Goal: Information Seeking & Learning: Learn about a topic

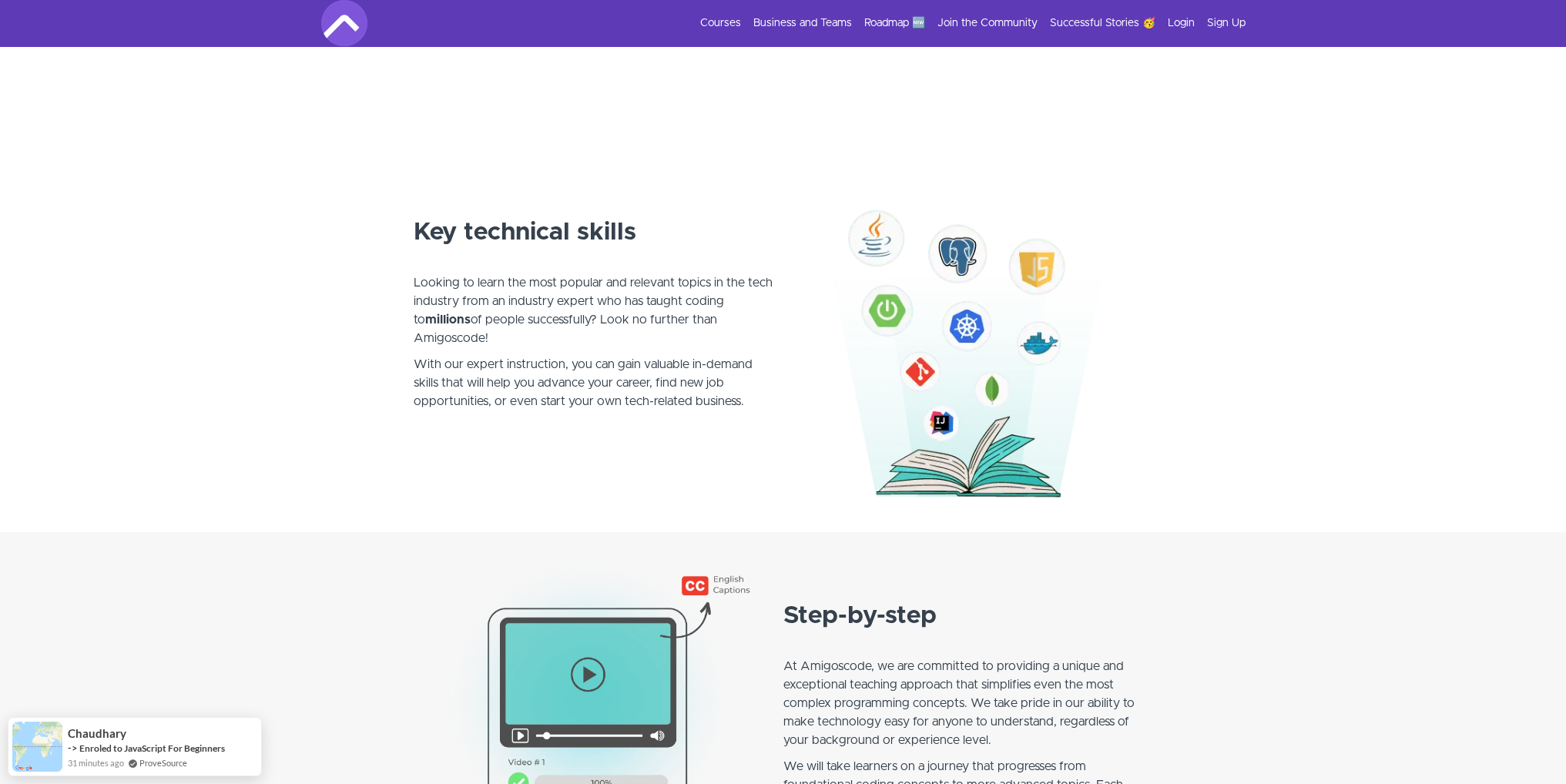
scroll to position [770, 0]
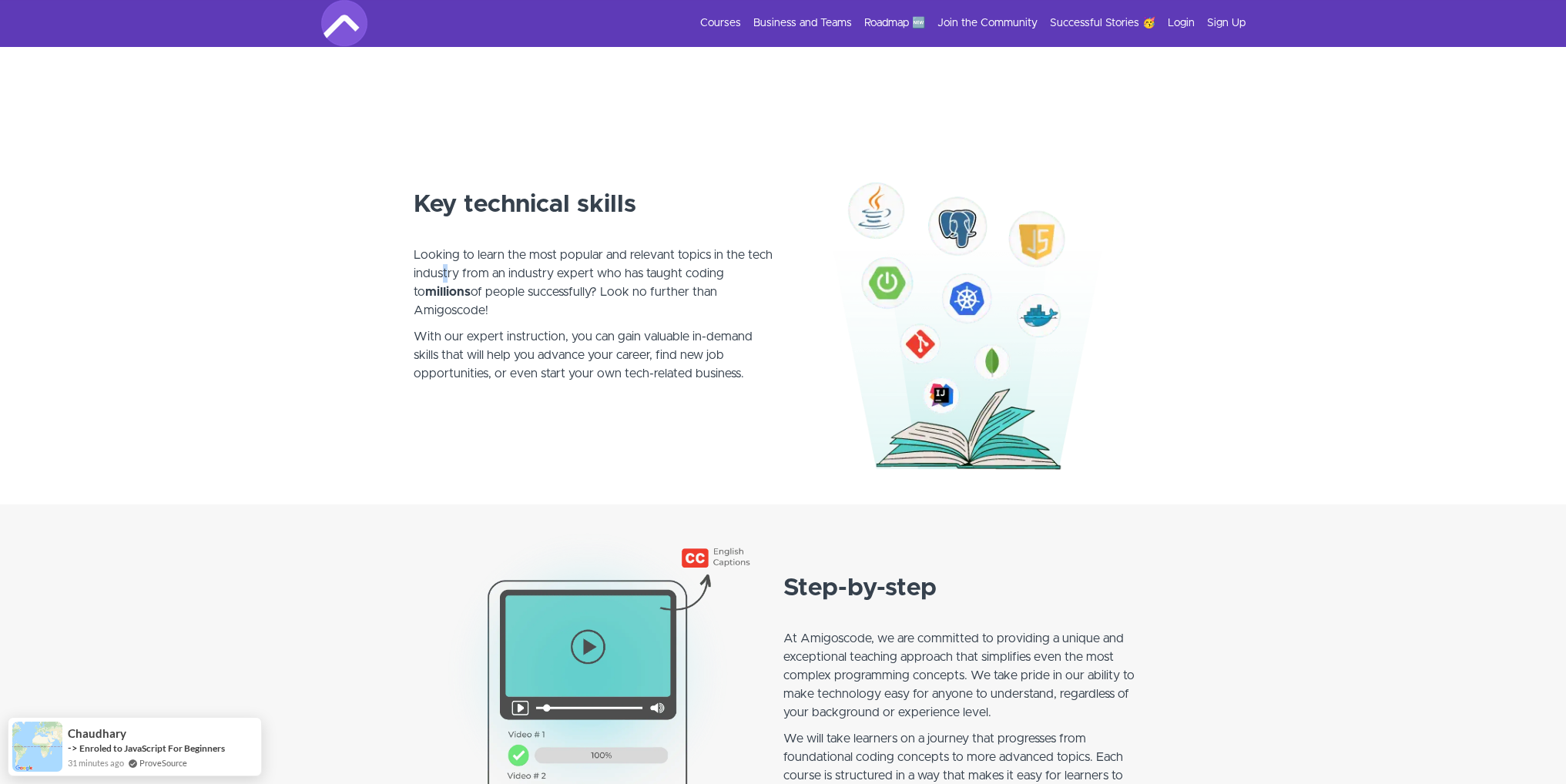
click at [446, 265] on p "Looking to learn the most popular and relevant topics in the tech industry from…" at bounding box center [594, 273] width 361 height 92
click at [476, 227] on p "Looking to learn the most popular and relevant topics in the tech industry from…" at bounding box center [594, 273] width 361 height 92
click at [1187, 27] on link "Login" at bounding box center [1181, 23] width 27 height 16
click at [1240, 30] on link "Sign Up" at bounding box center [1226, 23] width 39 height 16
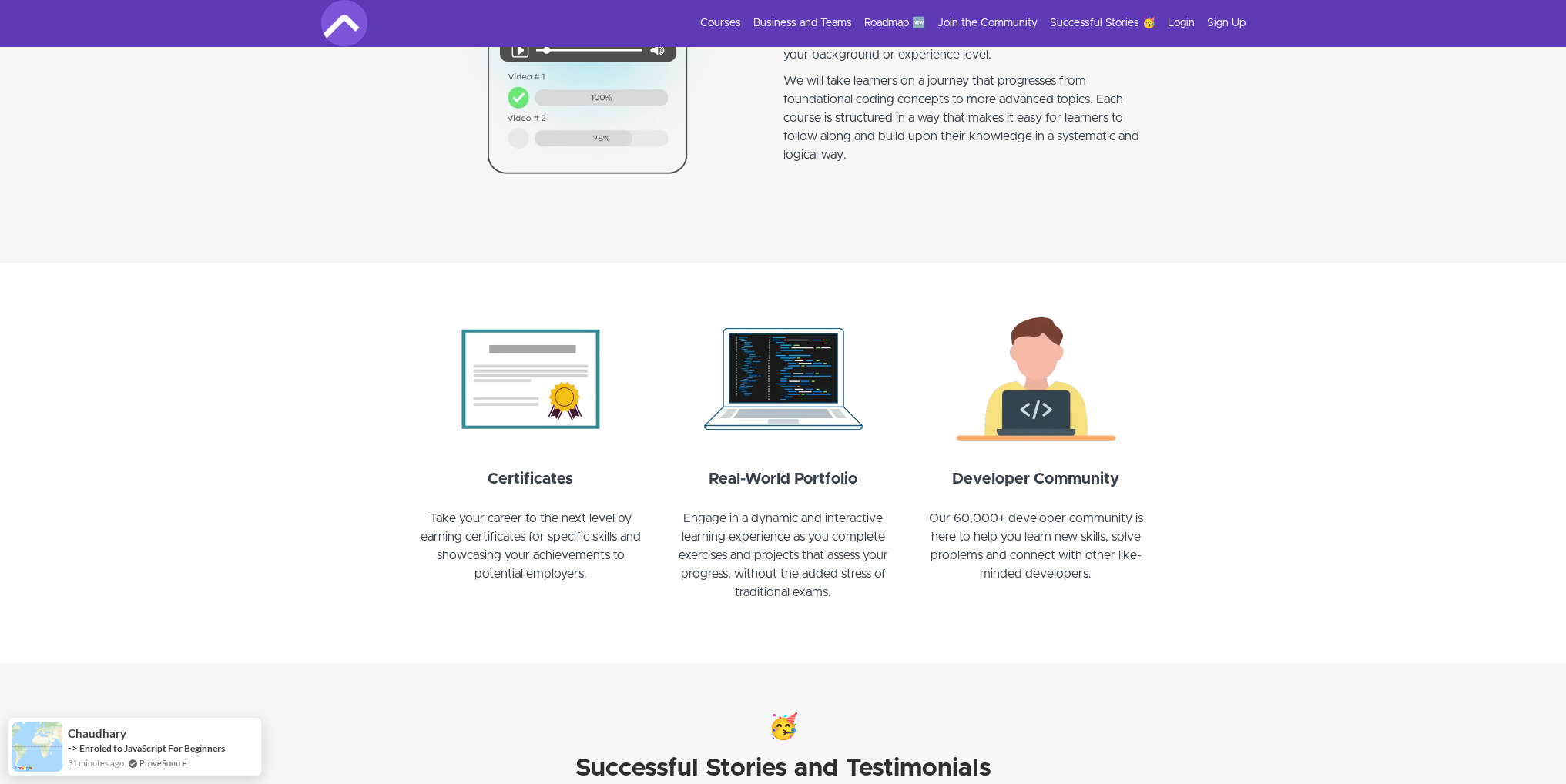
scroll to position [1540, 0]
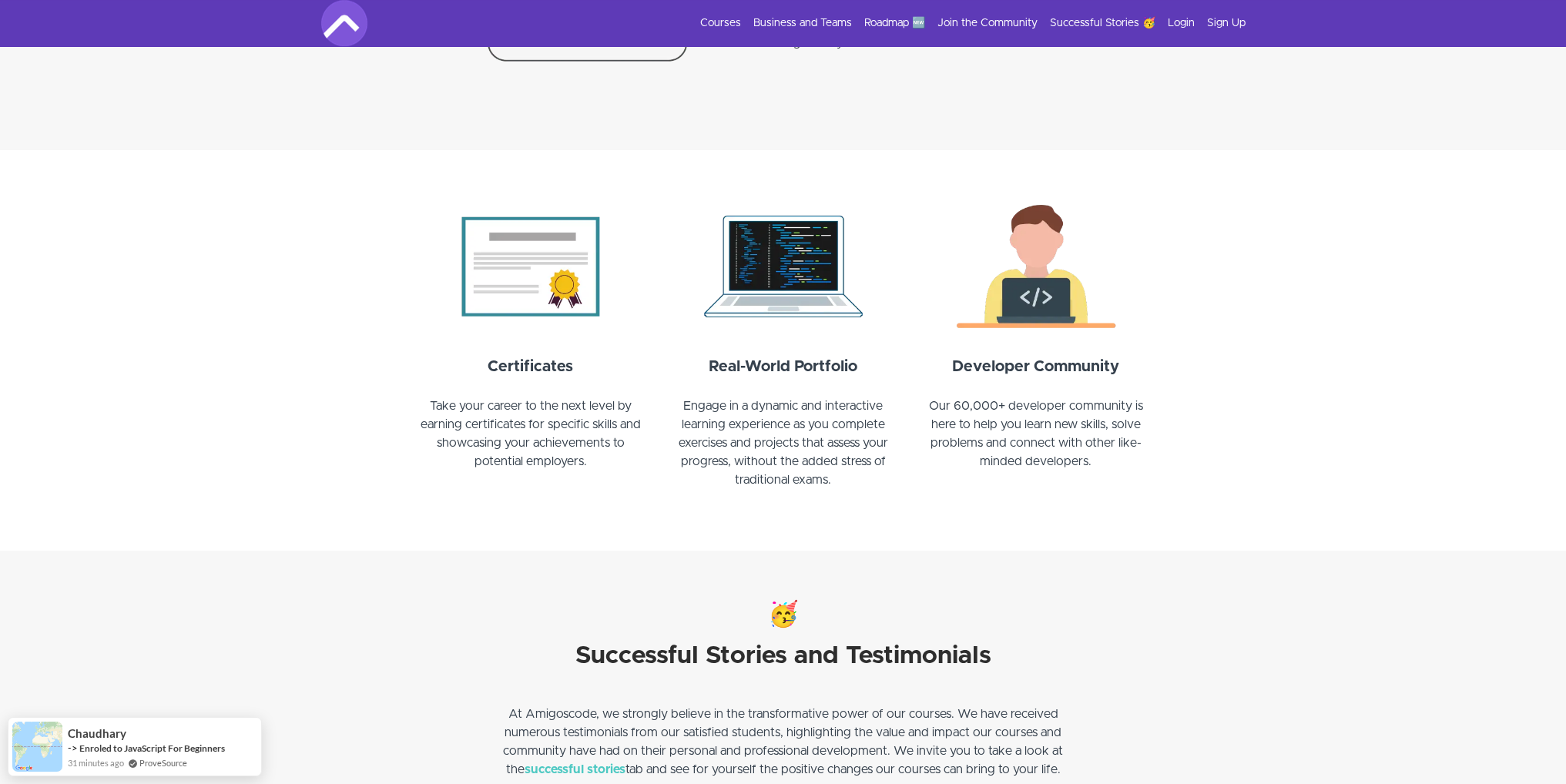
click at [517, 354] on div "Certificates Take your career to the next level by earning certificates for spe…" at bounding box center [531, 364] width 234 height 336
click at [804, 366] on strong "Real-World Portfolio" at bounding box center [783, 366] width 148 height 16
click at [1115, 374] on strong "Developer Community" at bounding box center [1035, 366] width 167 height 16
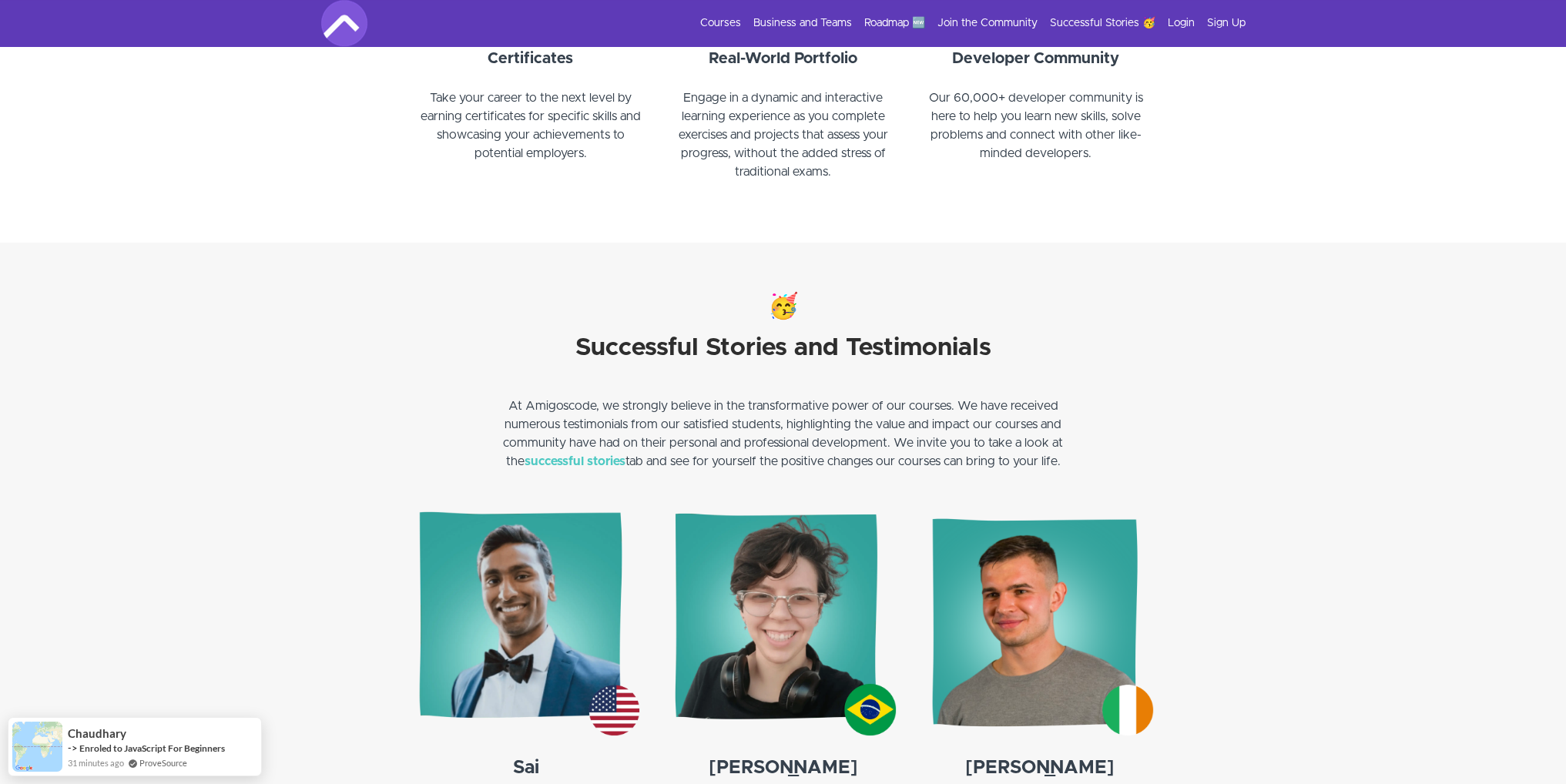
click at [699, 404] on p "At Amigoscode, we strongly believe in the transformative power of our courses. …" at bounding box center [783, 434] width 570 height 74
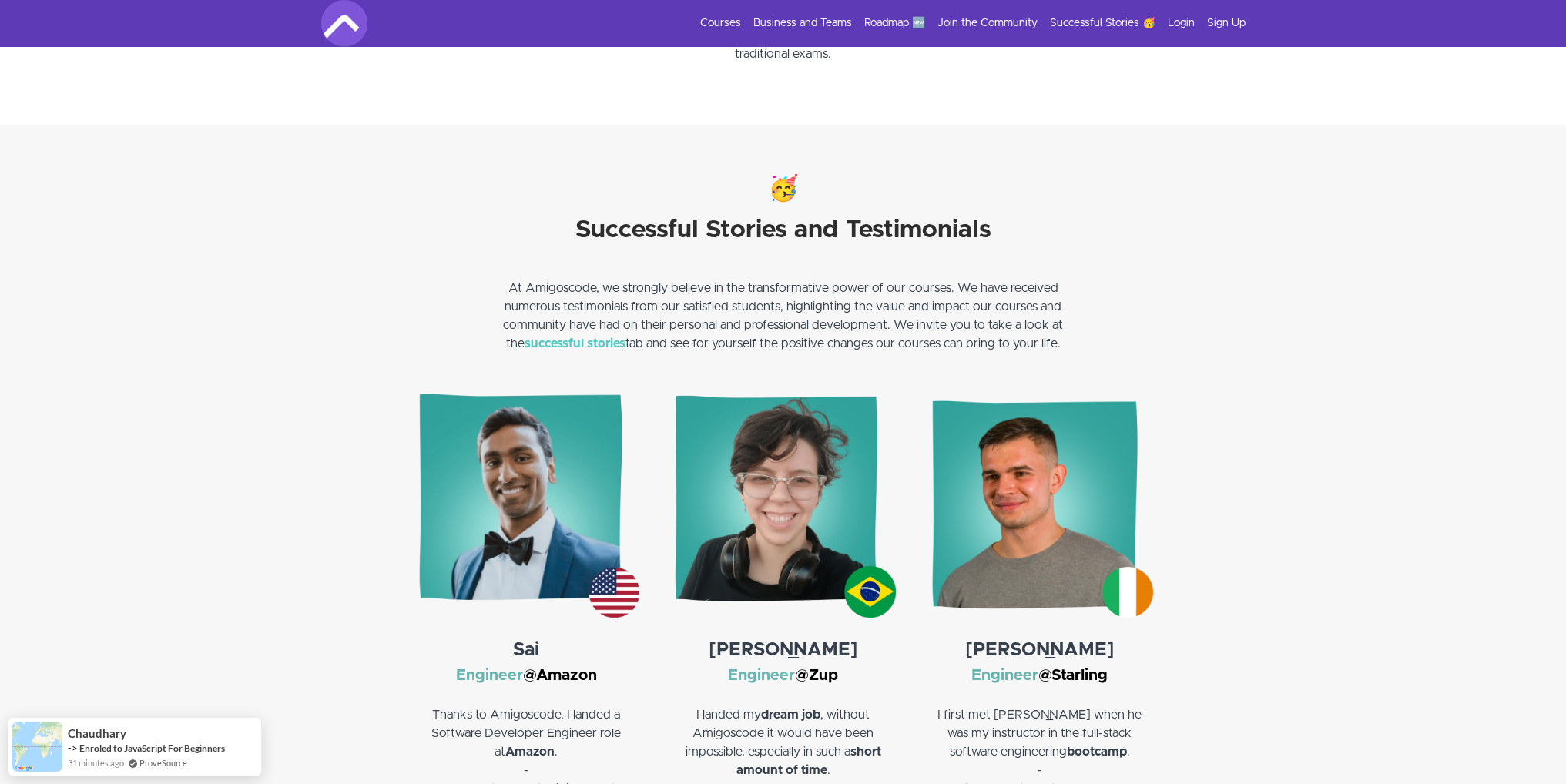
scroll to position [2156, 0]
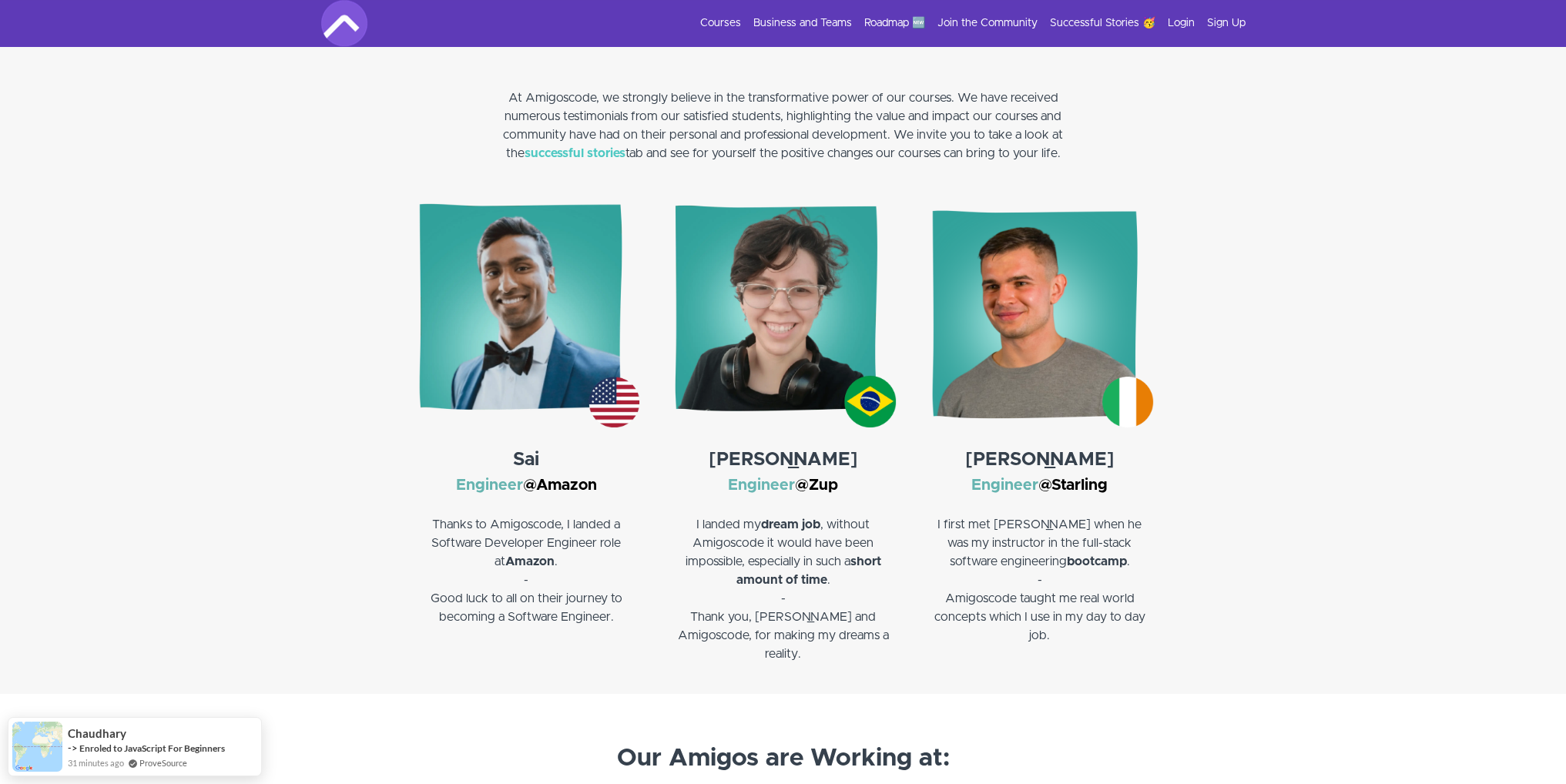
click at [533, 340] on img at bounding box center [526, 314] width 226 height 226
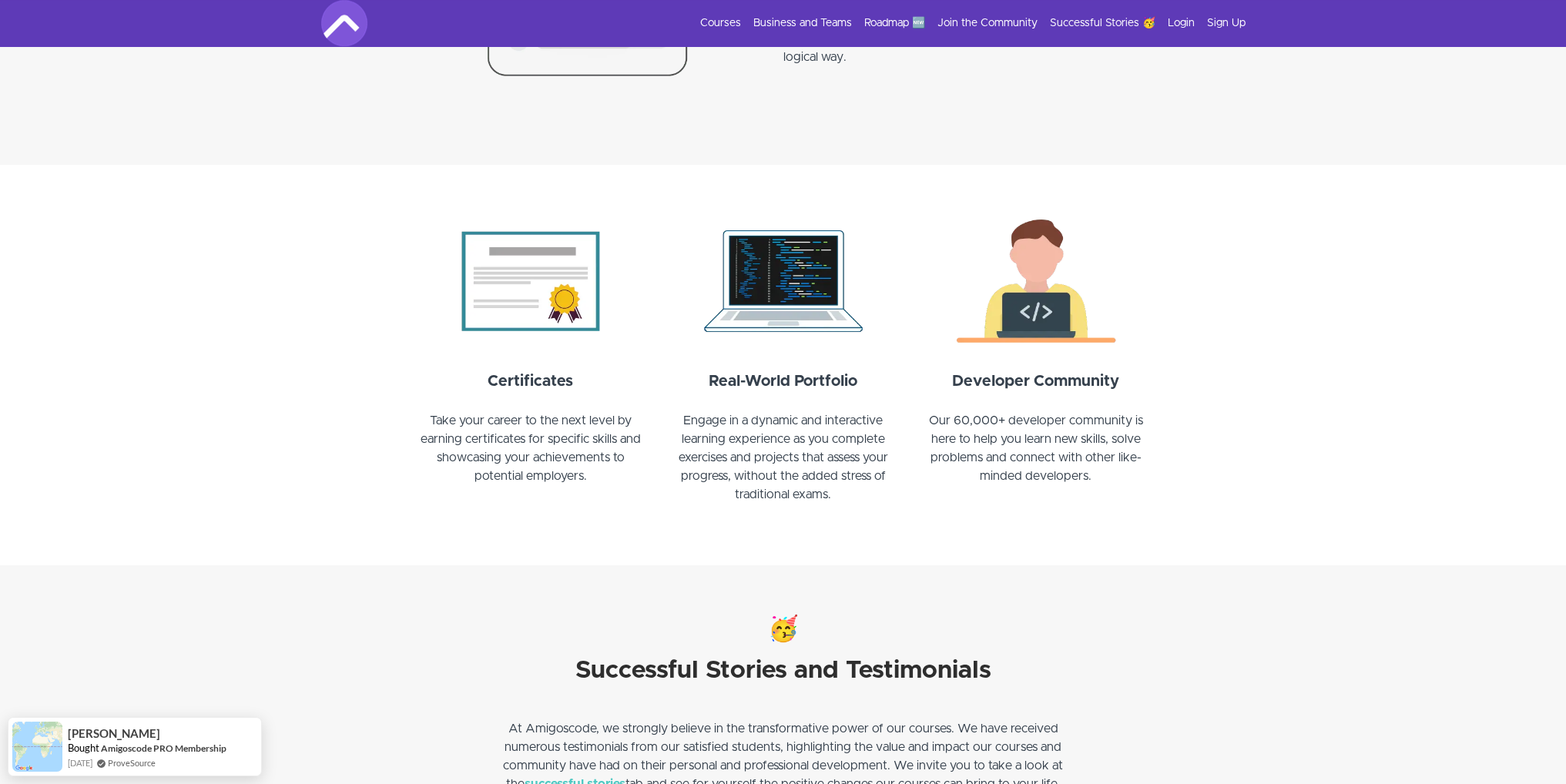
scroll to position [833, 0]
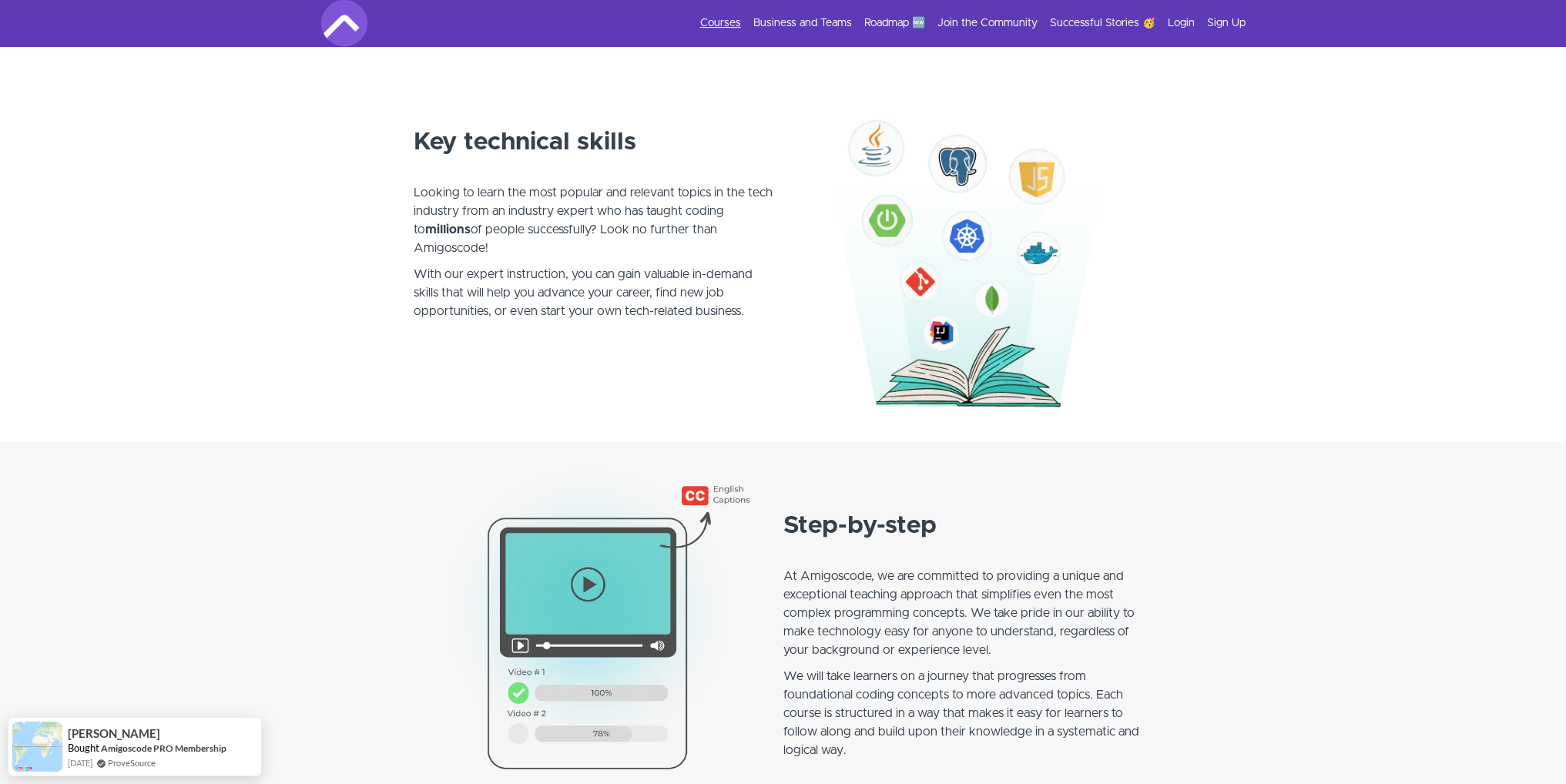
click at [727, 21] on link "Courses" at bounding box center [721, 23] width 41 height 16
